Goal: Find contact information: Find contact information

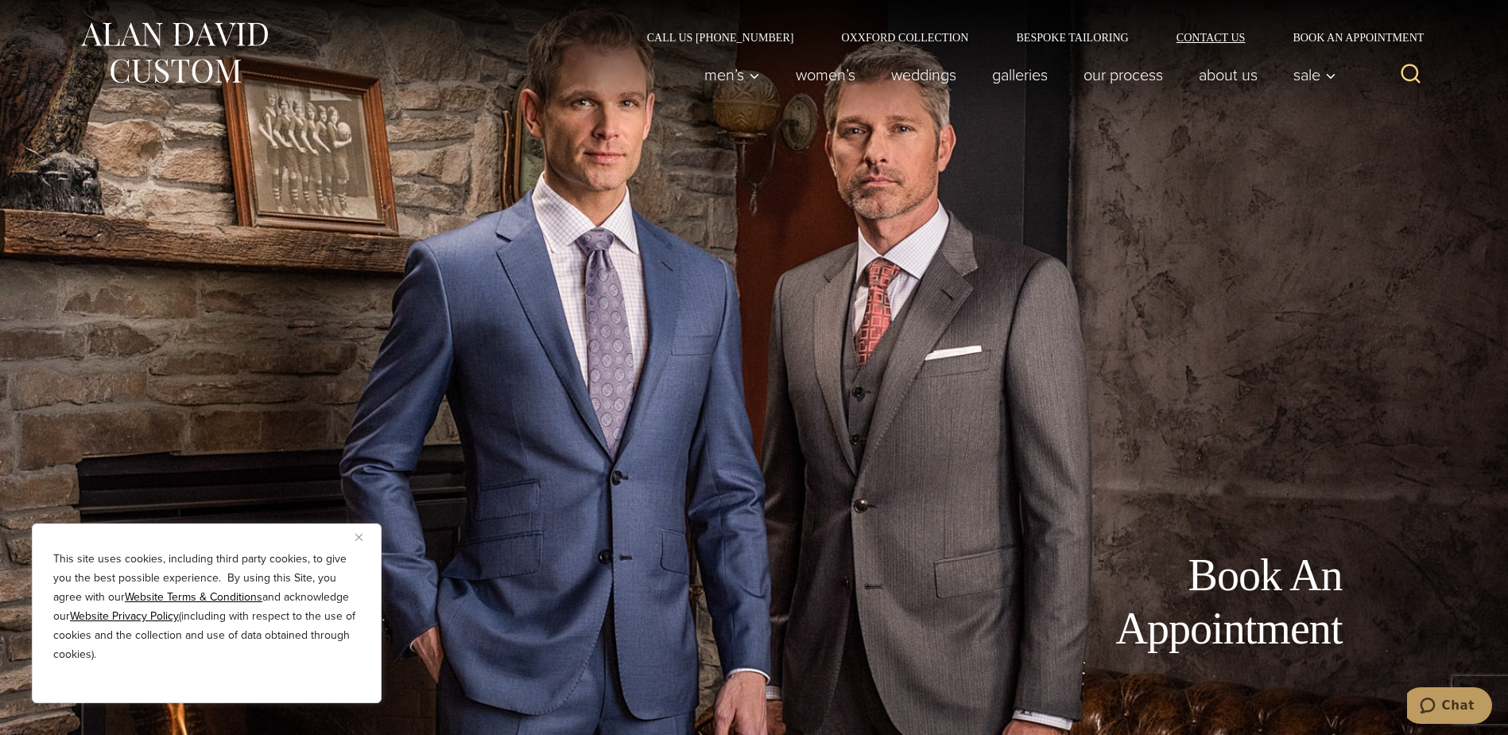
click at [1196, 35] on link "Contact Us" at bounding box center [1211, 37] width 117 height 11
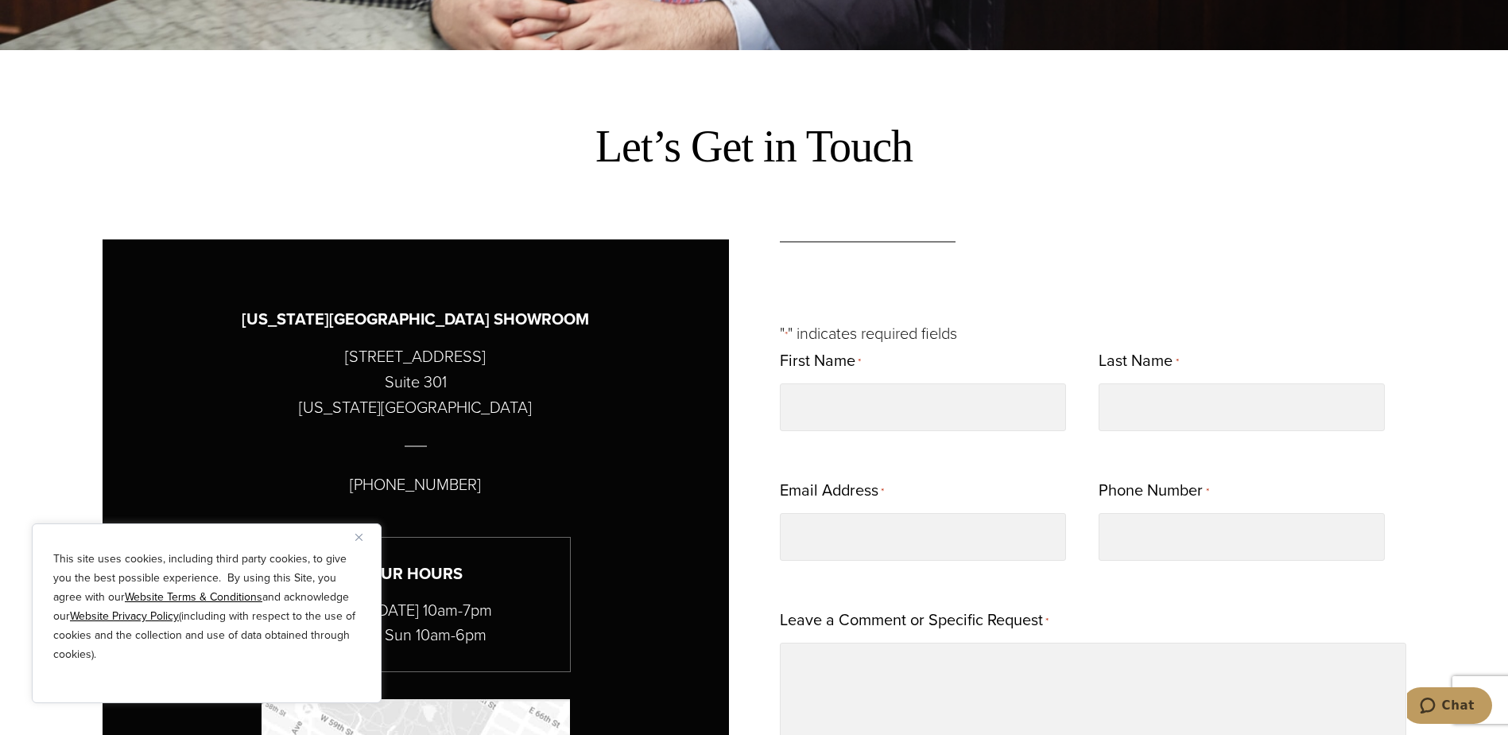
scroll to position [716, 0]
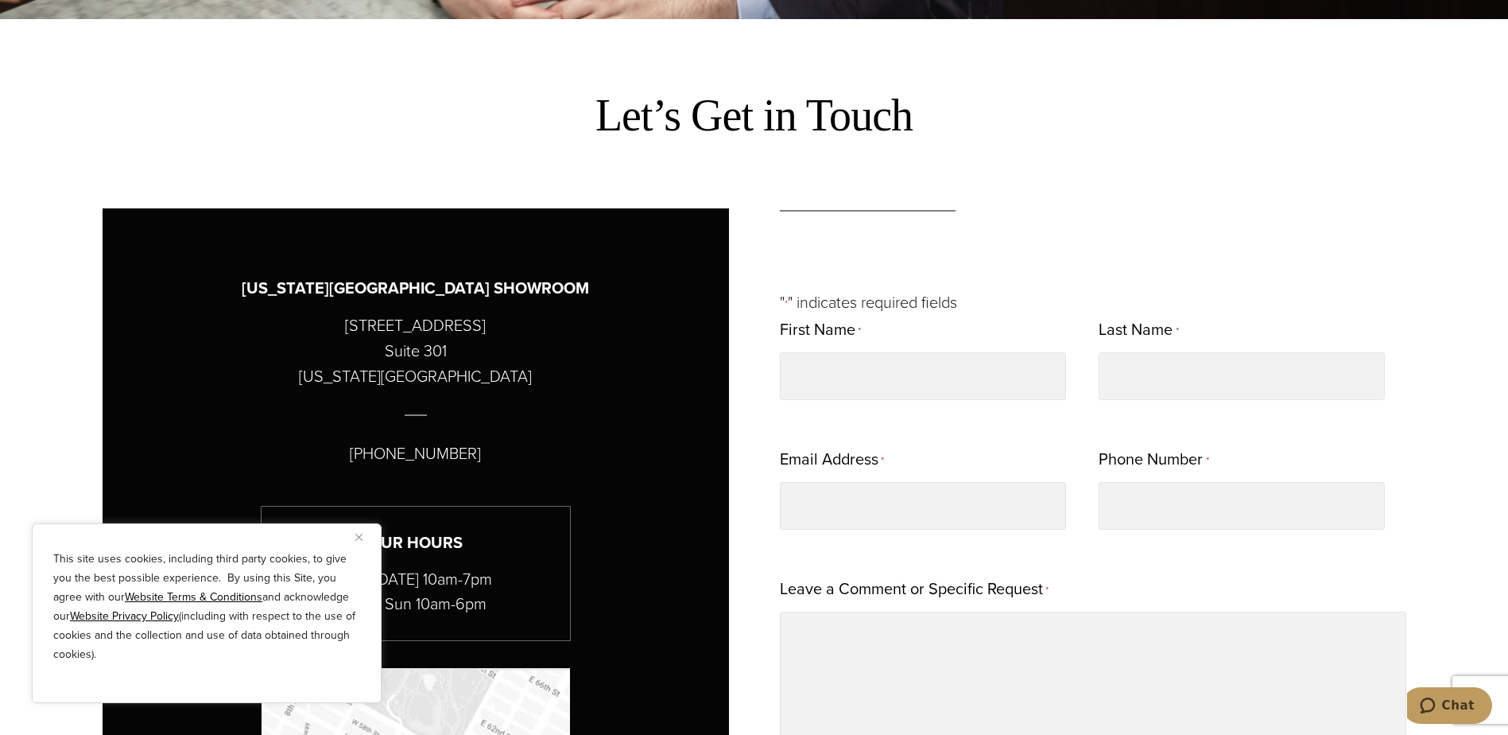
click at [358, 537] on img "Close" at bounding box center [358, 537] width 7 height 7
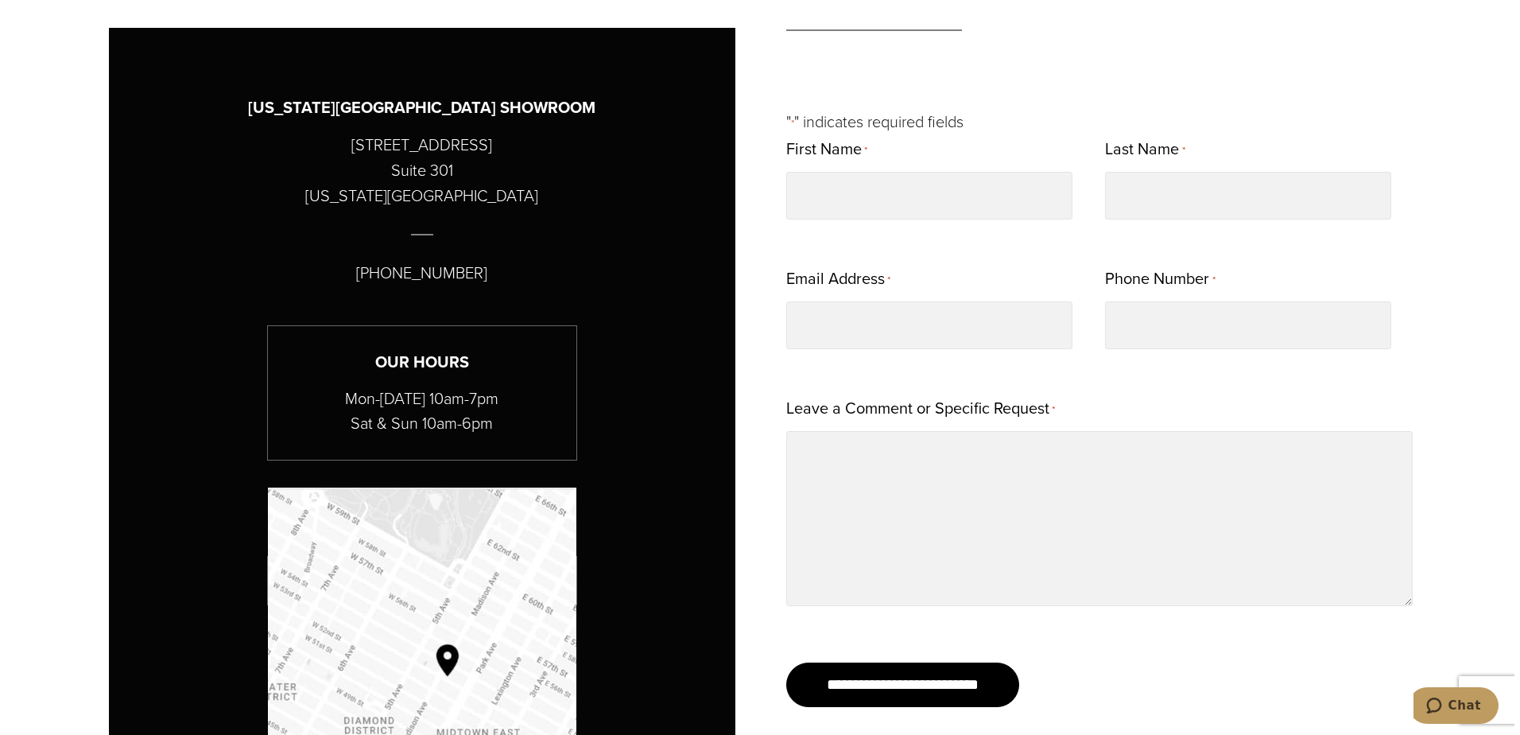
scroll to position [398, 0]
